Goal: Information Seeking & Learning: Learn about a topic

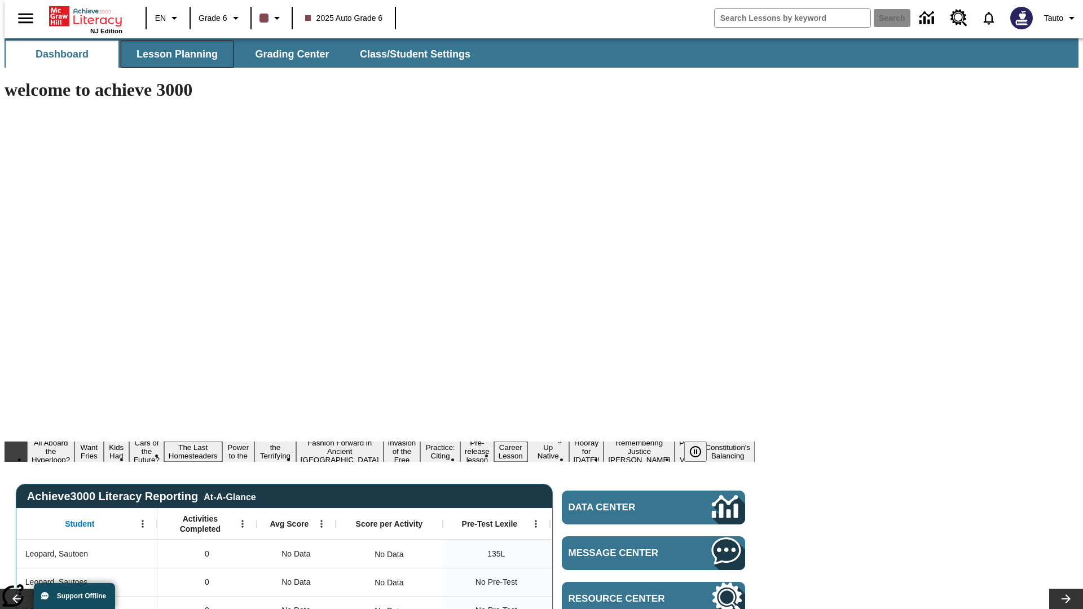
click at [173, 54] on span "Lesson Planning" at bounding box center [176, 54] width 81 height 13
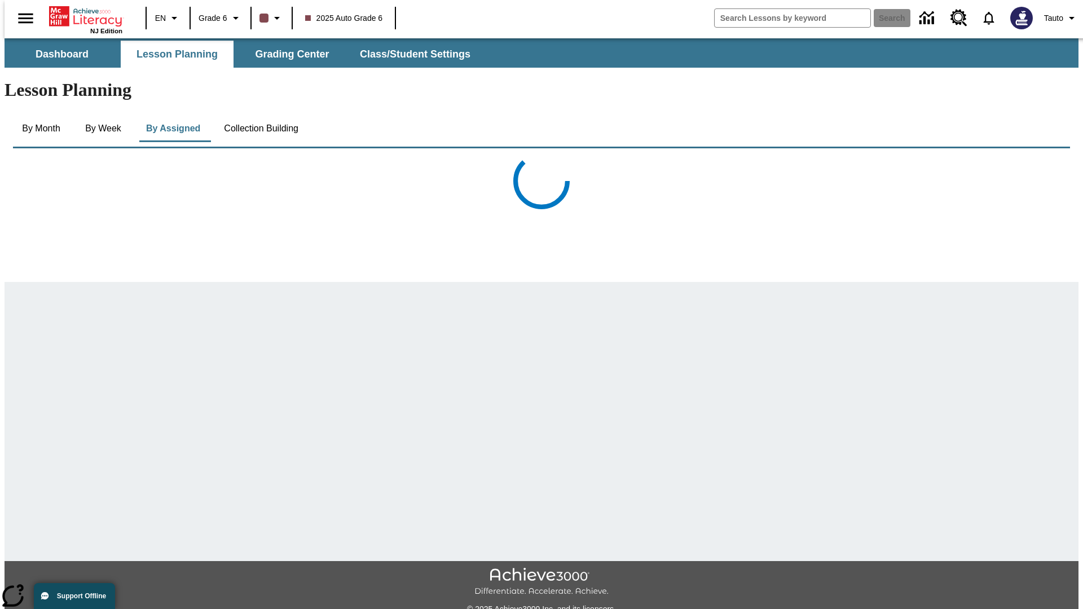
click at [260, 115] on button "Collection Building" at bounding box center [261, 128] width 92 height 27
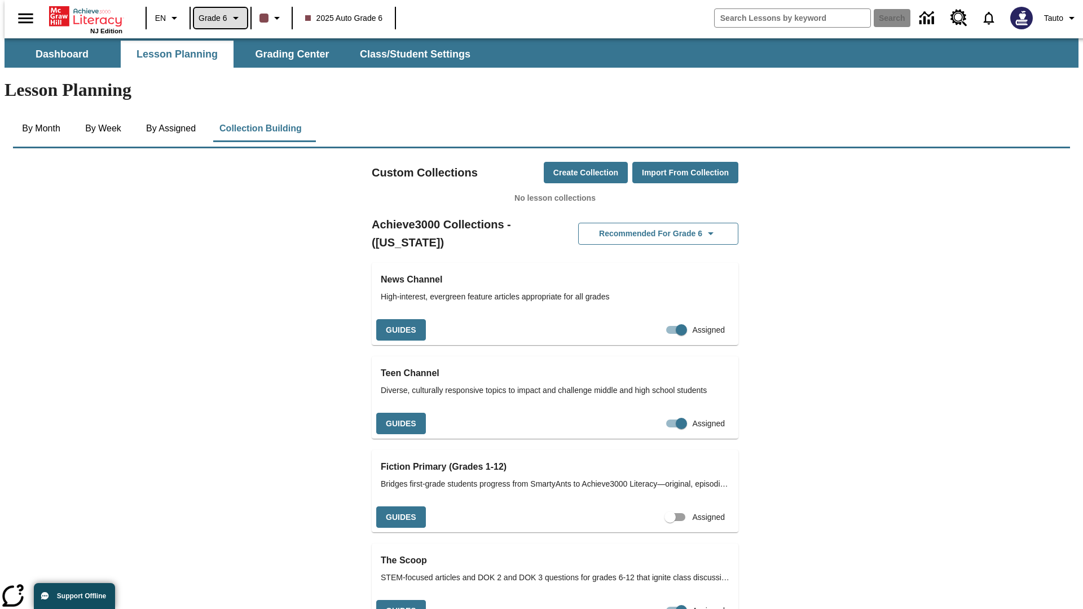
click at [216, 18] on span "Grade 6" at bounding box center [213, 18] width 29 height 12
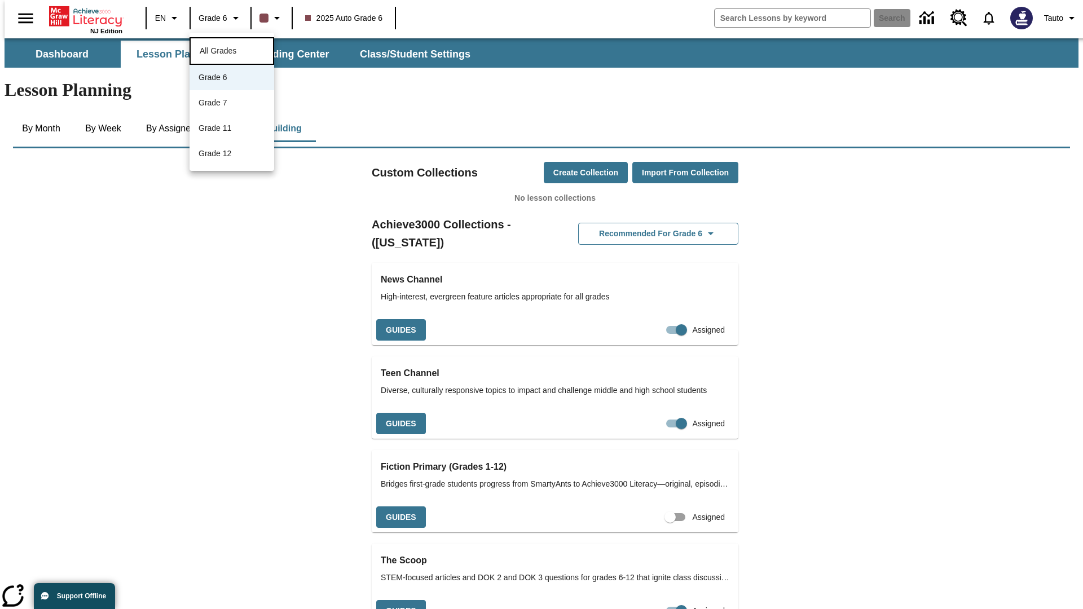
click at [232, 50] on span "All Grades" at bounding box center [218, 50] width 37 height 9
